Goal: Entertainment & Leisure: Consume media (video, audio)

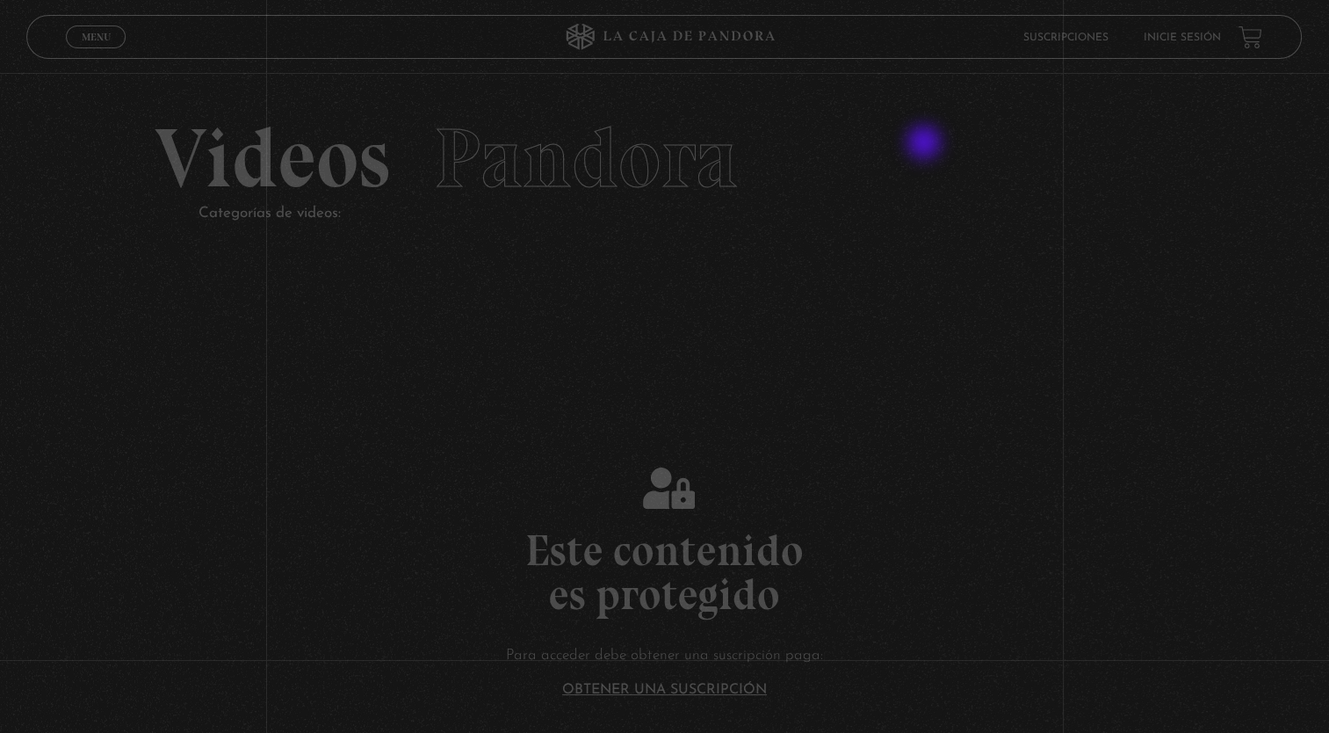
click at [752, 199] on html "ingresar al sitio Ver Video Más Información Solicitar Por favor coloque su disp…" at bounding box center [664, 662] width 1329 height 1324
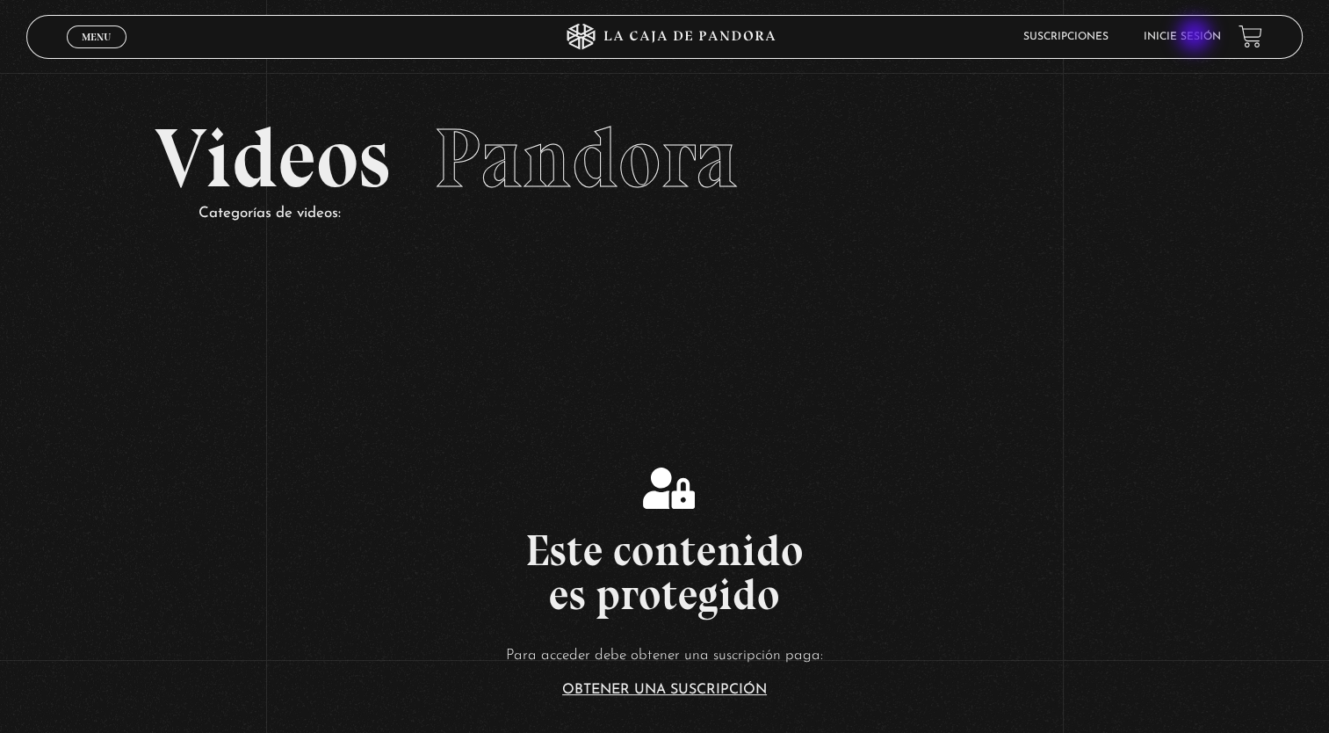
click at [1197, 37] on link "Inicie sesión" at bounding box center [1182, 37] width 77 height 11
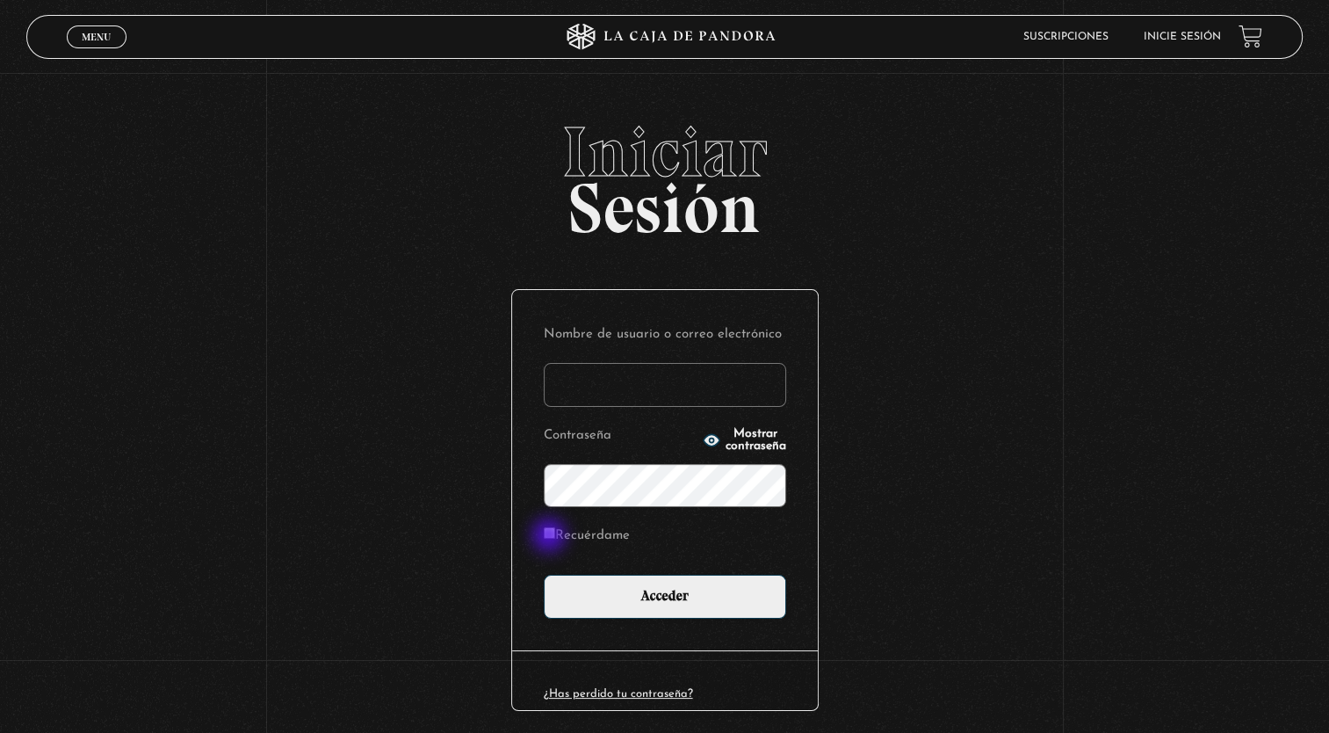
type input "[EMAIL_ADDRESS][DOMAIN_NAME]"
click at [551, 537] on input "Recuérdame" at bounding box center [549, 532] width 11 height 11
checkbox input "true"
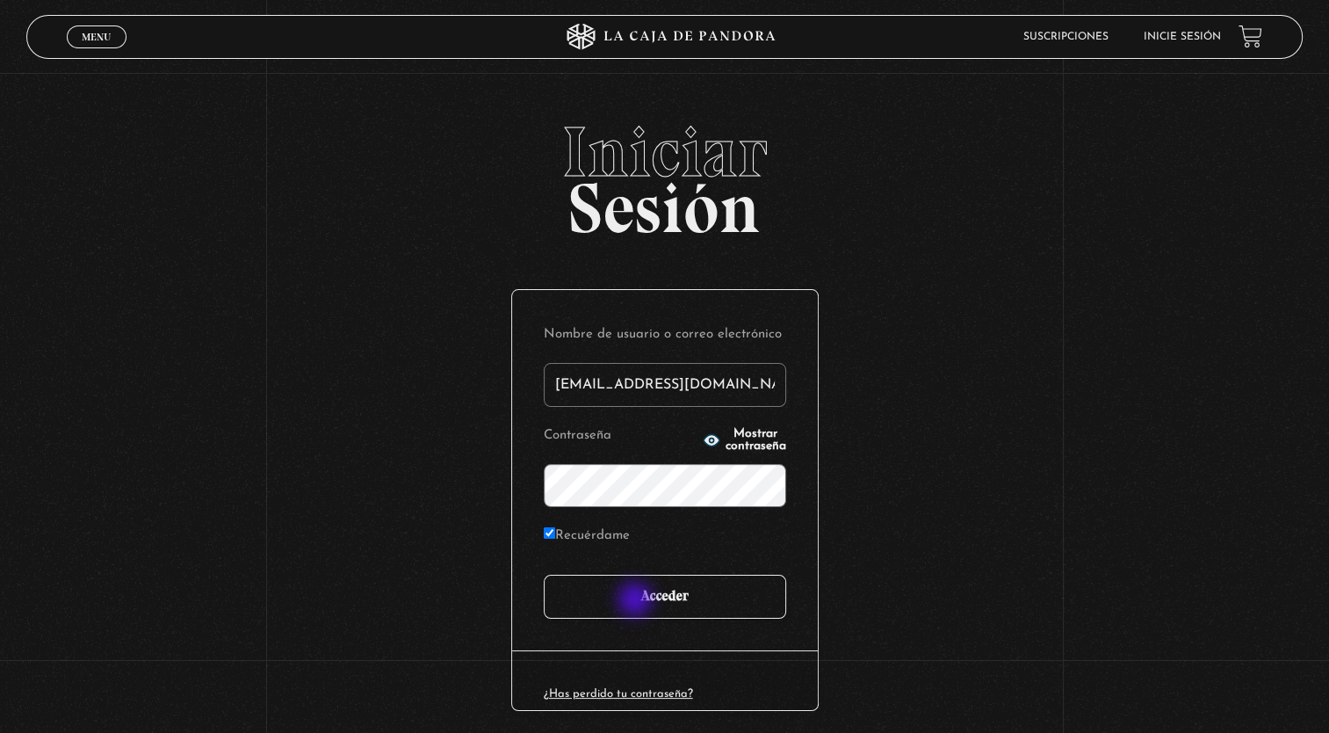
click at [637, 601] on input "Acceder" at bounding box center [665, 597] width 242 height 44
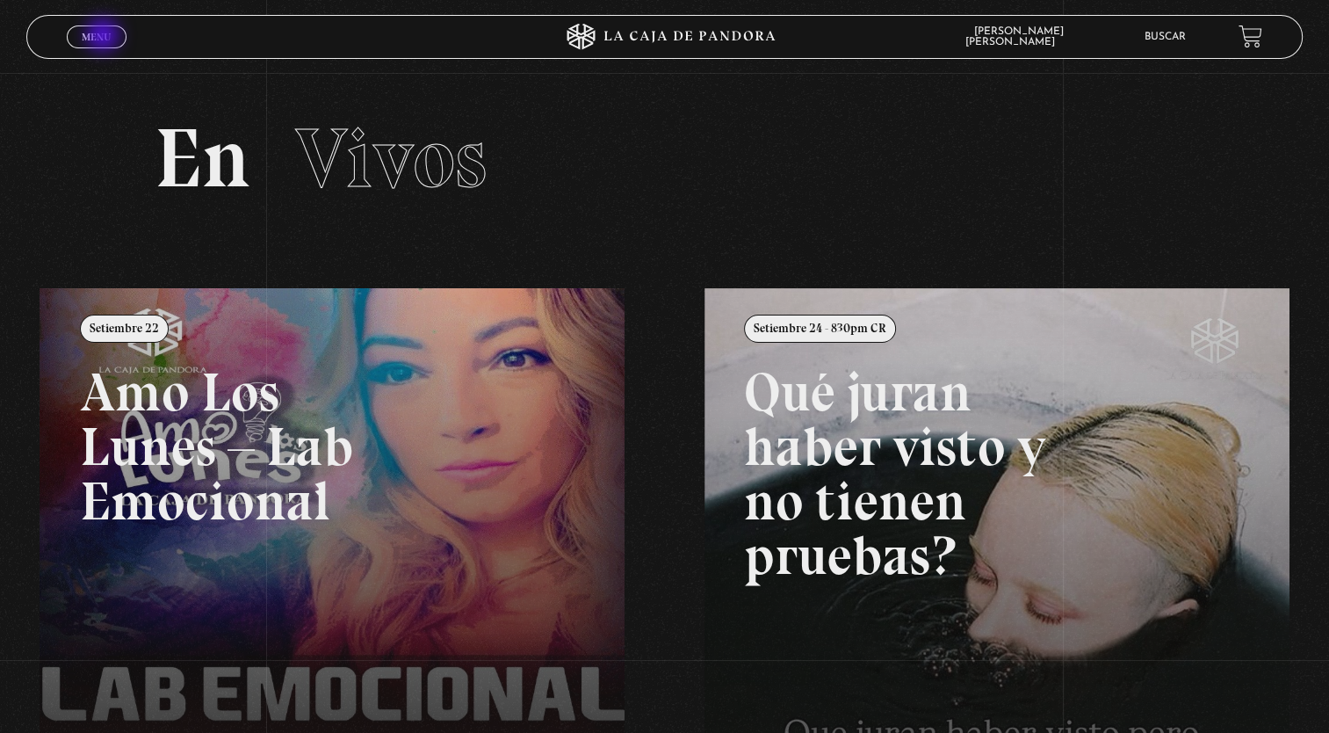
click at [105, 37] on span "Menu" at bounding box center [96, 37] width 29 height 11
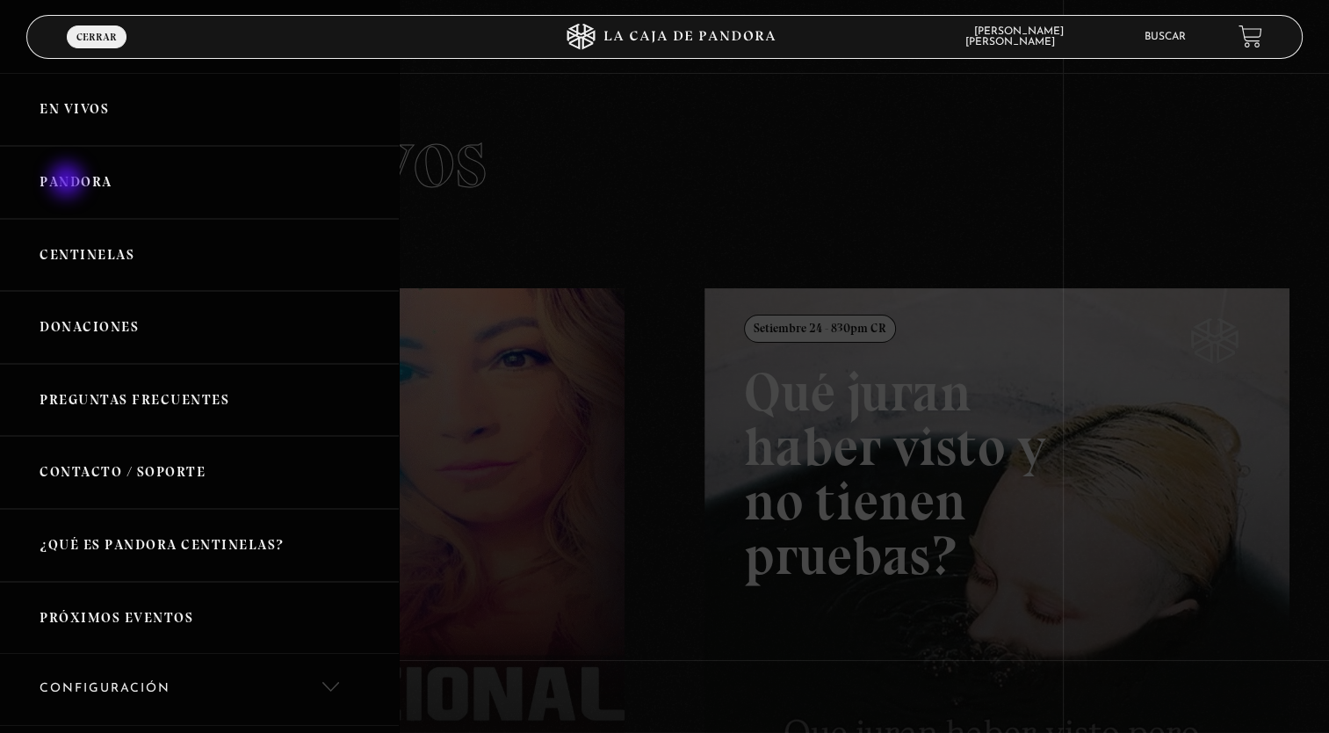
click at [69, 182] on link "Pandora" at bounding box center [199, 182] width 399 height 73
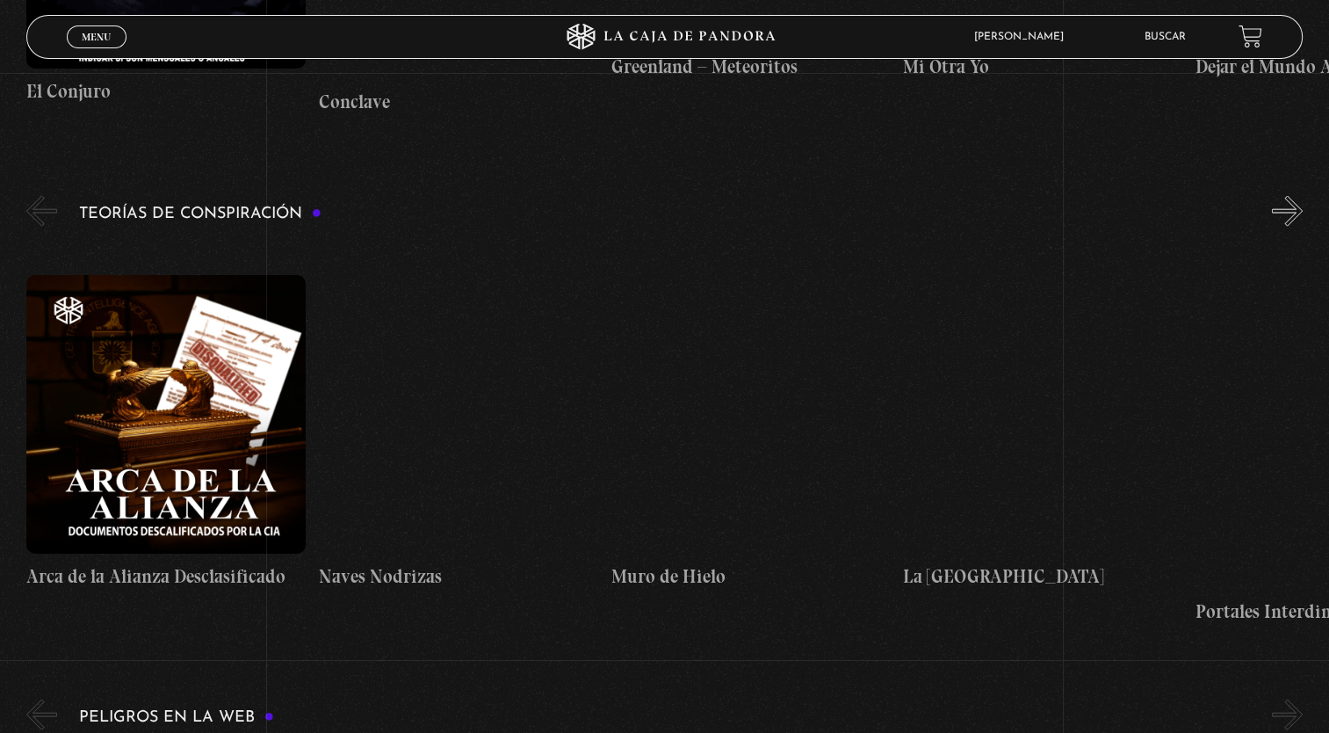
scroll to position [3730, 0]
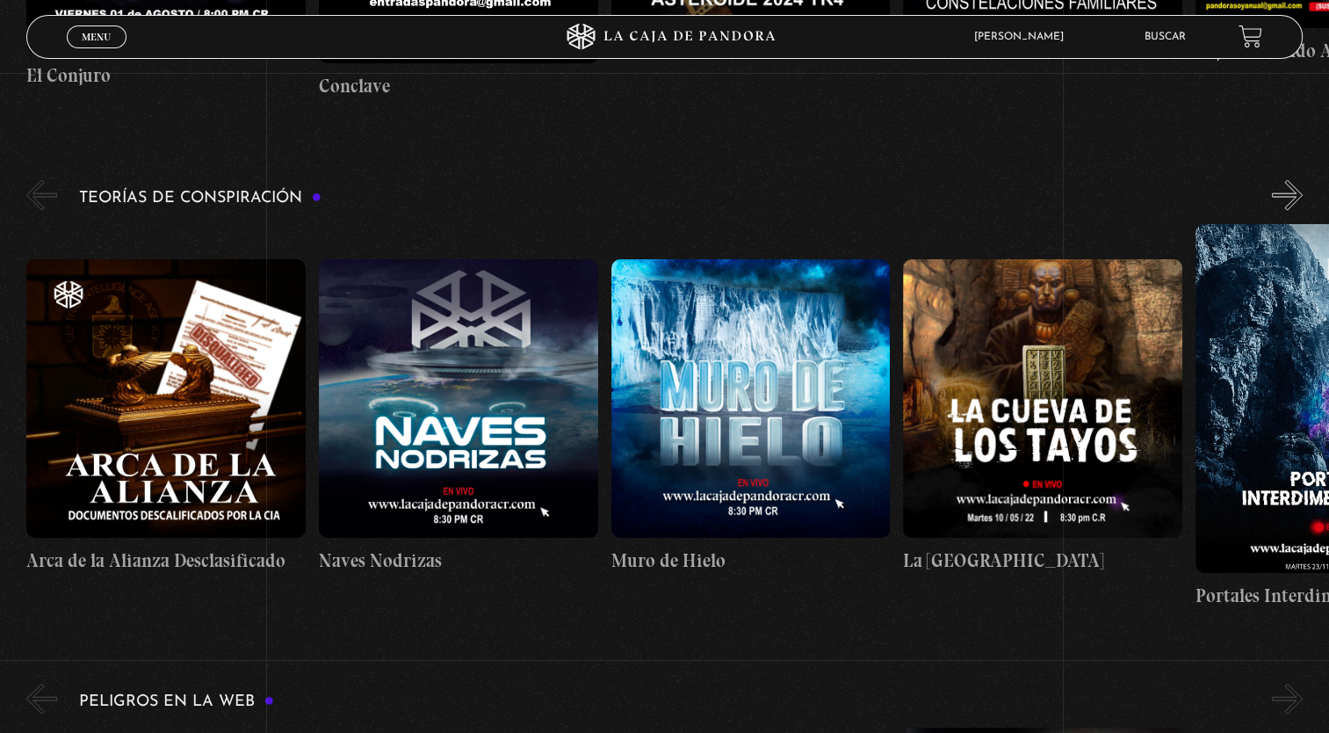
click at [759, 370] on figure at bounding box center [750, 398] width 279 height 279
